Goal: Information Seeking & Learning: Learn about a topic

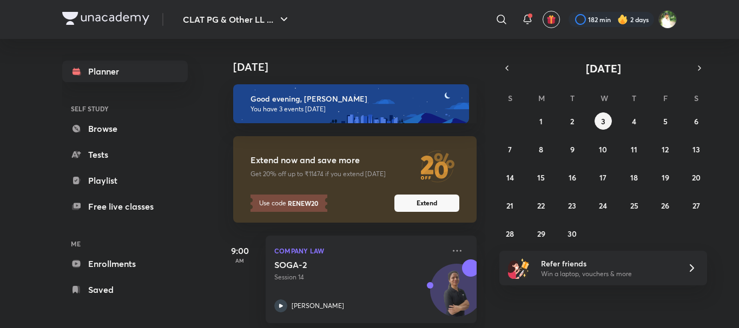
scroll to position [213, 0]
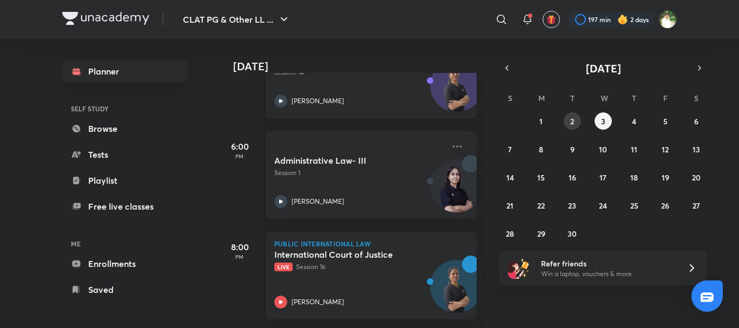
click at [573, 126] on abbr "2" at bounding box center [572, 121] width 4 height 10
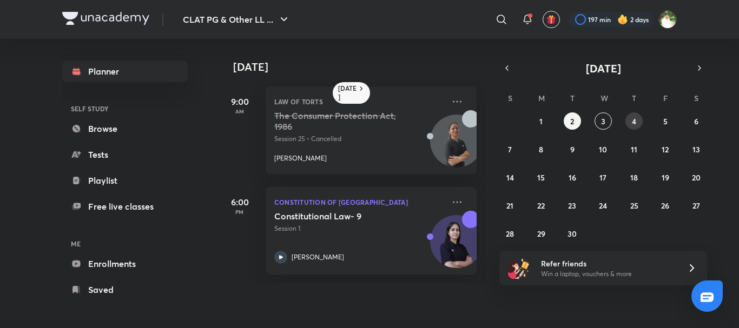
click at [635, 122] on abbr "4" at bounding box center [634, 121] width 4 height 10
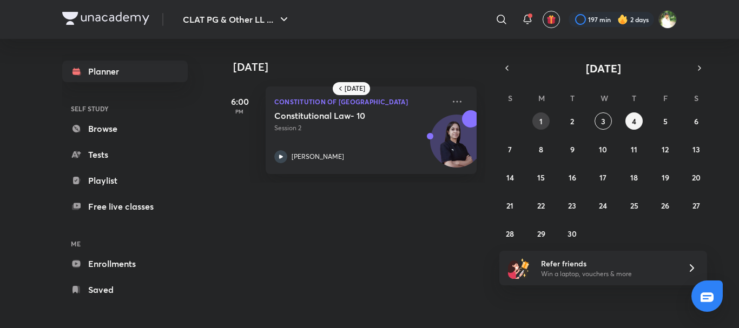
click at [538, 123] on button "1" at bounding box center [540, 121] width 17 height 17
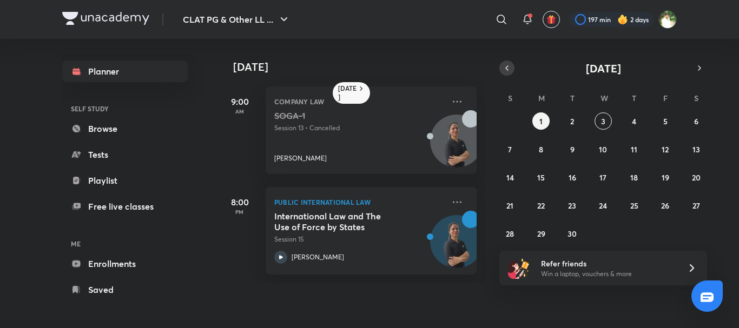
click at [507, 70] on icon "button" at bounding box center [507, 68] width 9 height 10
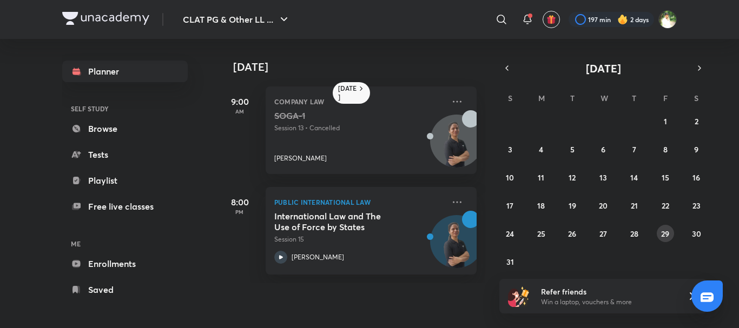
click at [663, 233] on abbr "29" at bounding box center [665, 234] width 8 height 10
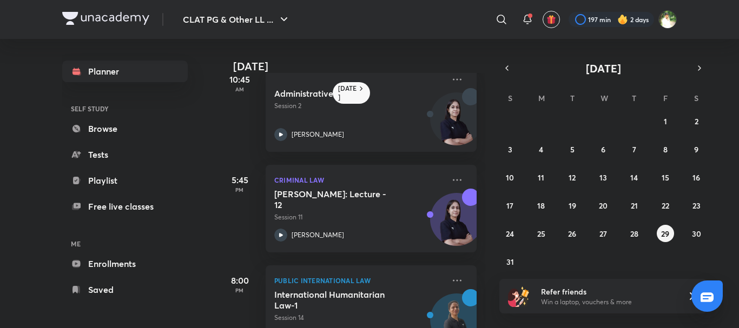
scroll to position [126, 0]
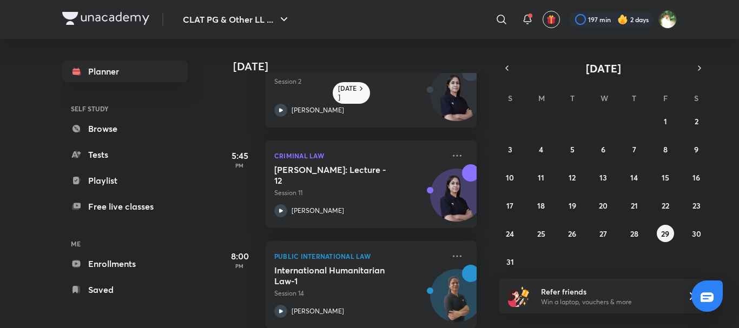
scroll to position [164, 0]
